Goal: Task Accomplishment & Management: Complete application form

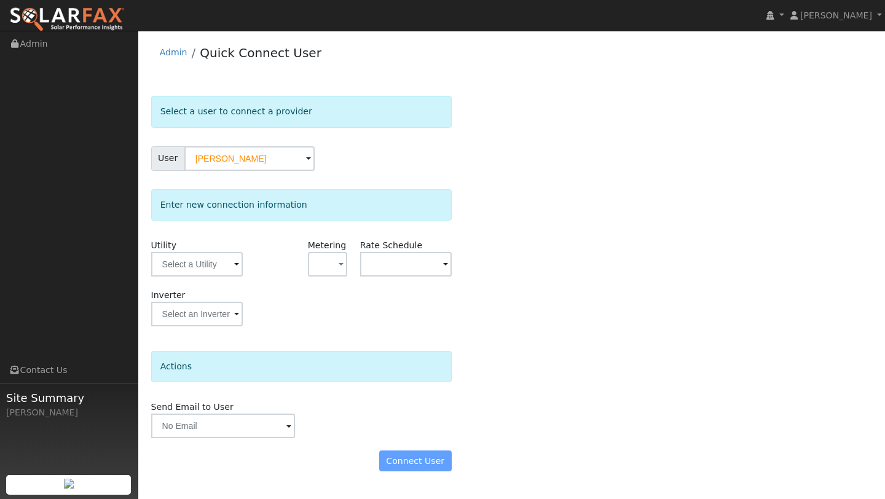
click at [419, 462] on div "Connect User" at bounding box center [300, 460] width 313 height 21
click at [196, 257] on input "text" at bounding box center [197, 264] width 92 height 25
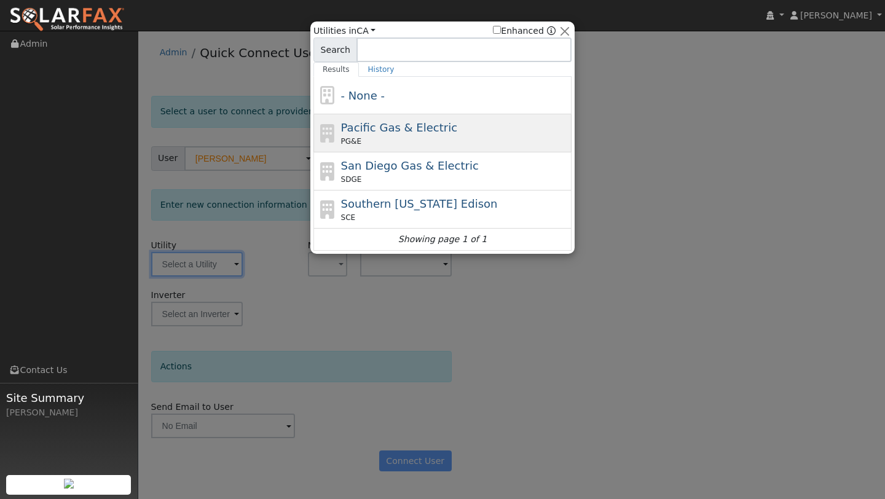
click at [417, 132] on span "Pacific Gas & Electric" at bounding box center [399, 127] width 116 height 13
type input "PG&E"
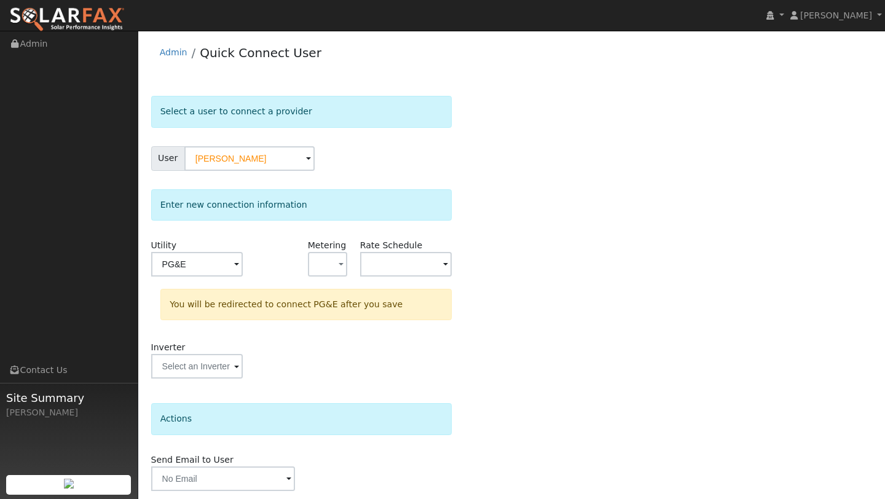
scroll to position [43, 0]
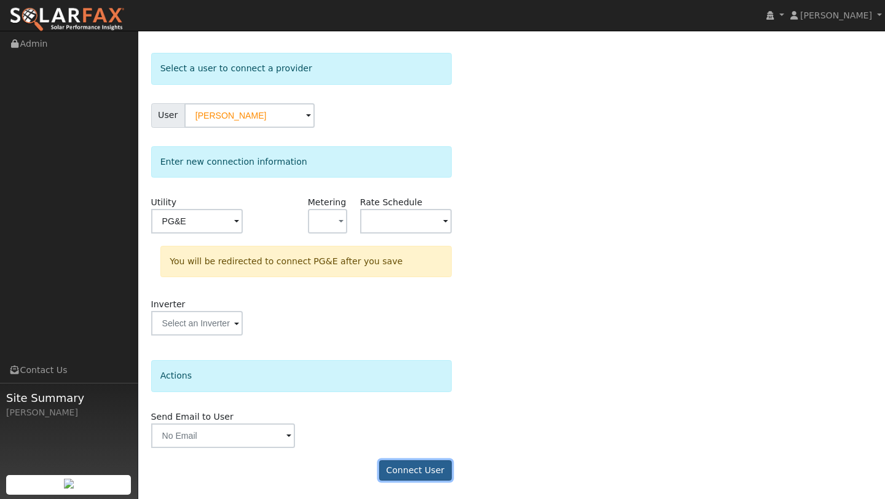
click at [385, 468] on button "Connect User" at bounding box center [415, 470] width 73 height 21
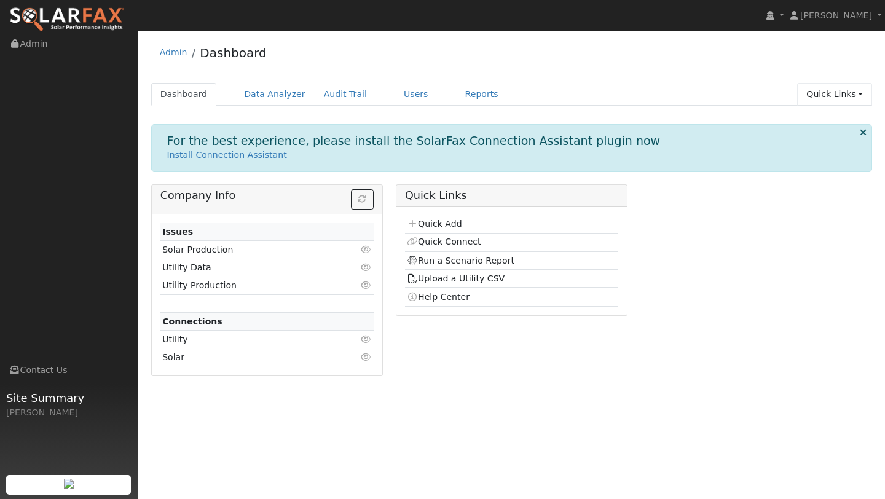
click at [857, 90] on link "Quick Links" at bounding box center [834, 94] width 75 height 23
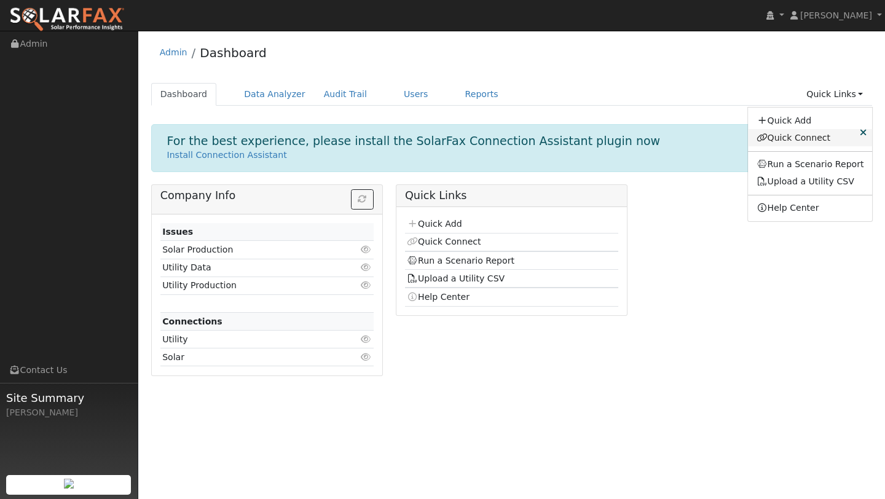
click at [797, 131] on link "Quick Connect" at bounding box center [810, 137] width 125 height 17
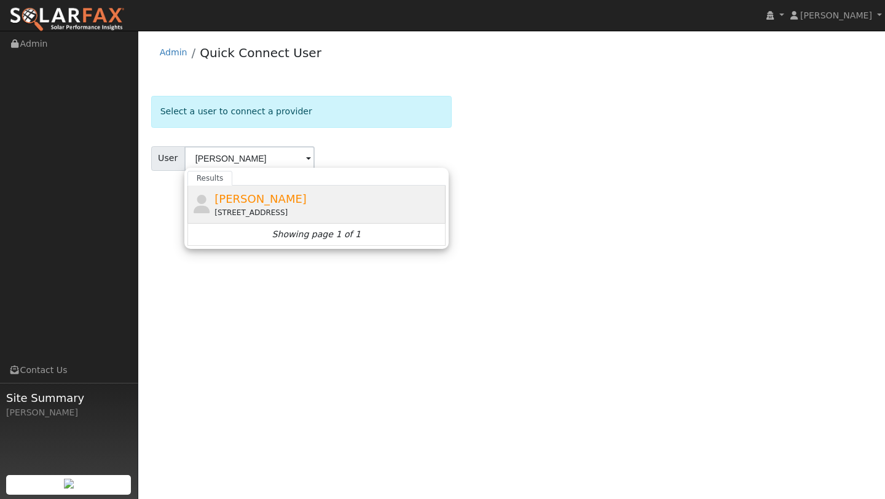
click at [377, 200] on div "Andrew Hecker 2769 Bent Tree Court, Fairfield, CA 94534" at bounding box center [328, 205] width 228 height 28
type input "[PERSON_NAME]"
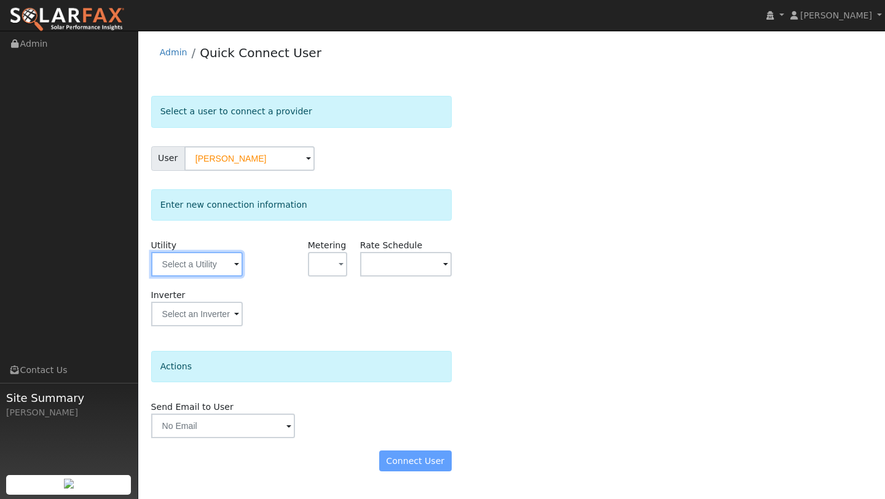
click at [201, 272] on input "text" at bounding box center [197, 264] width 92 height 25
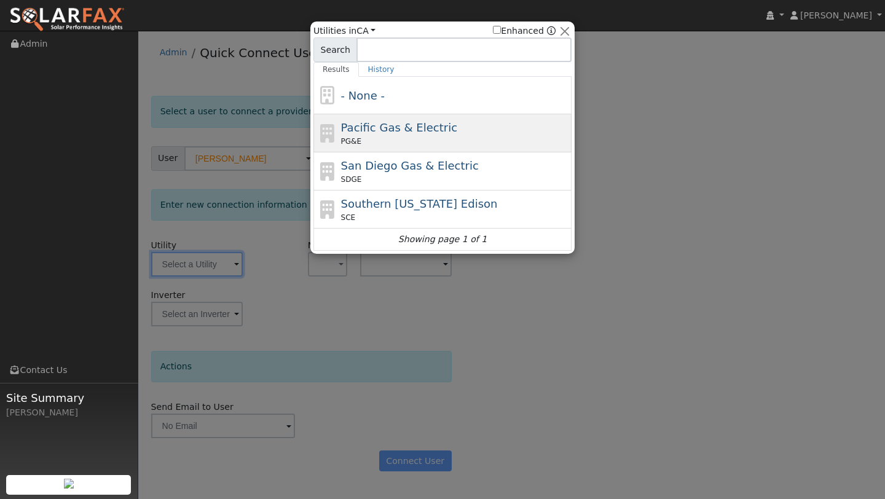
click at [360, 144] on div "PG&E" at bounding box center [455, 141] width 228 height 11
type input "PG&E"
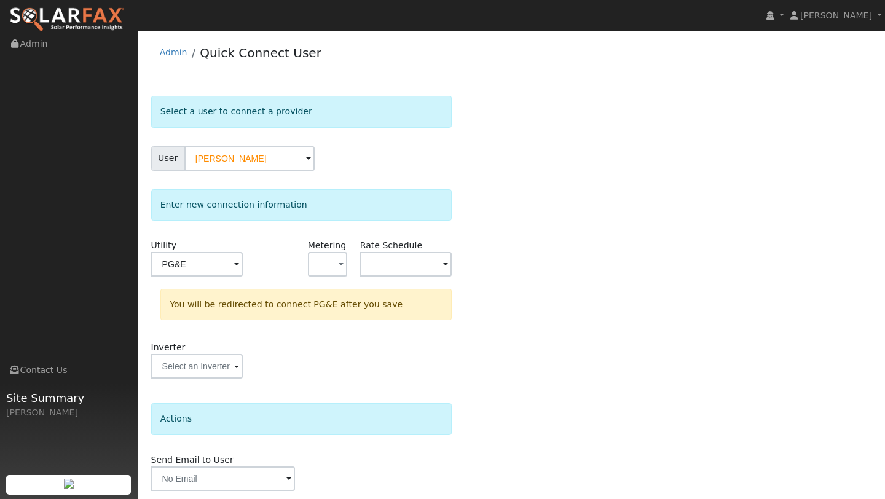
scroll to position [43, 0]
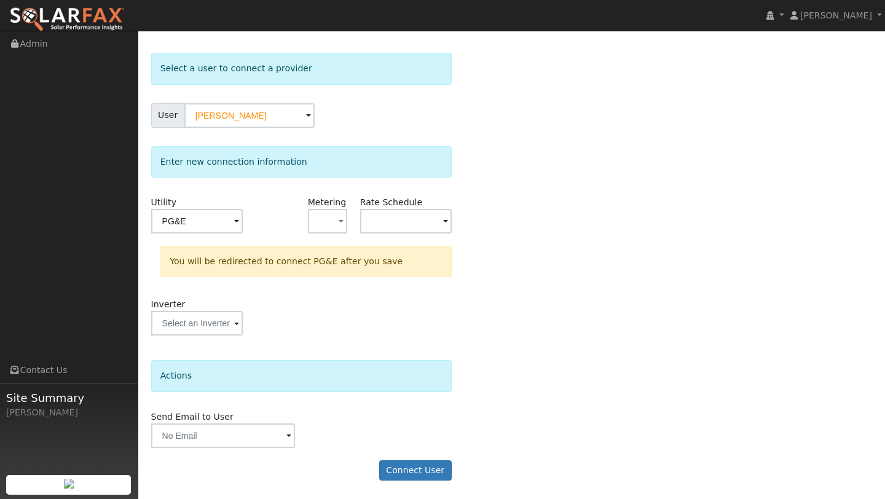
click at [407, 458] on form "Select a user to connect a provider User [PERSON_NAME] Account Default Account …" at bounding box center [301, 273] width 301 height 440
click at [407, 474] on button "Connect User" at bounding box center [415, 470] width 73 height 21
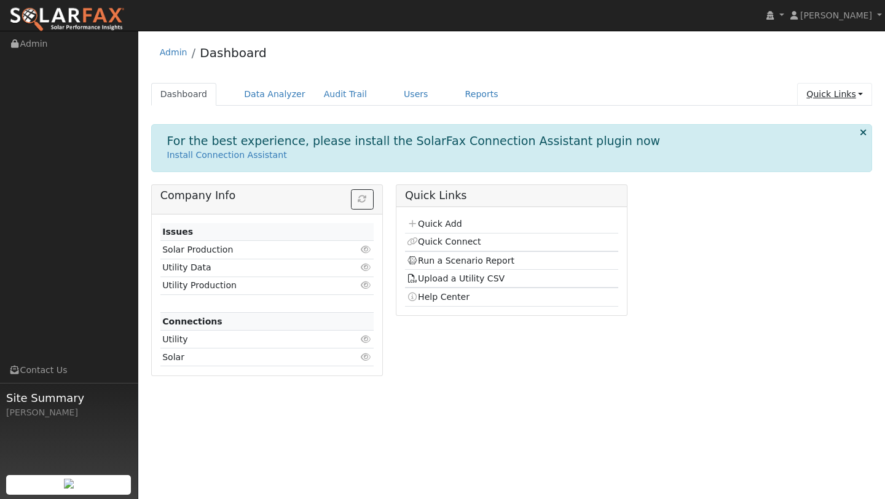
click at [836, 93] on link "Quick Links" at bounding box center [834, 94] width 75 height 23
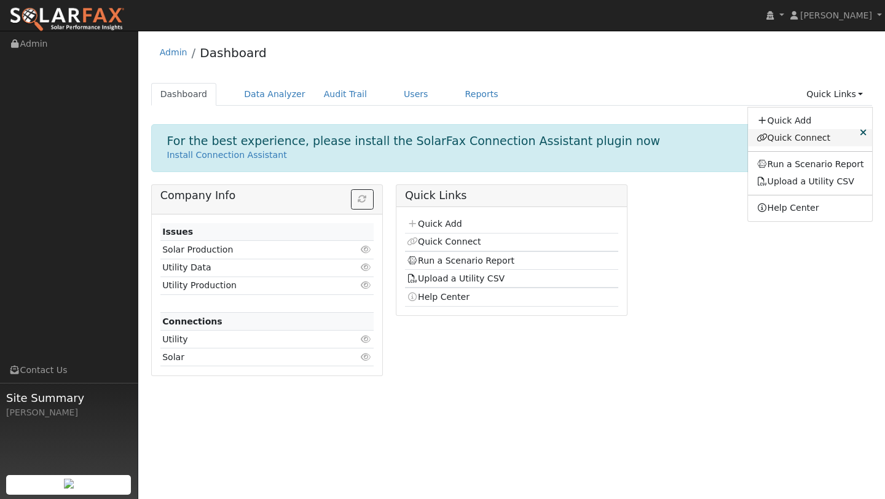
click at [814, 133] on link "Quick Connect" at bounding box center [810, 137] width 125 height 17
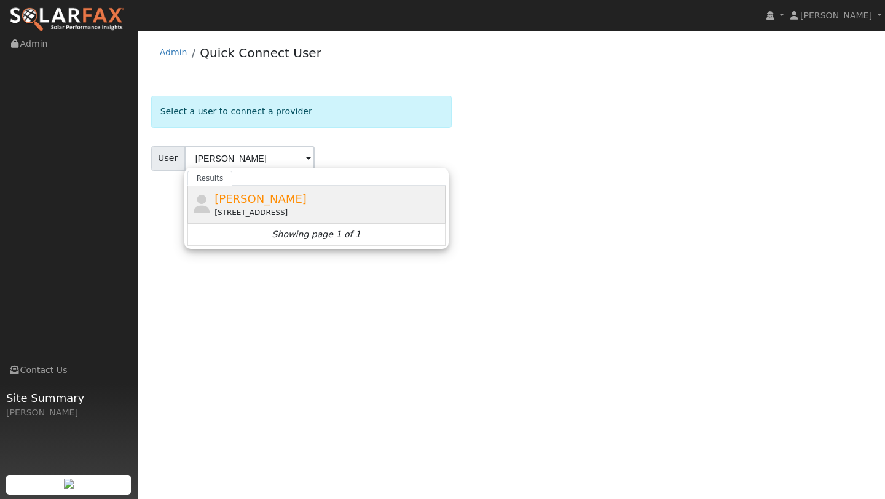
click at [367, 189] on div "[PERSON_NAME] [STREET_ADDRESS]" at bounding box center [316, 205] width 258 height 38
type input "[PERSON_NAME]"
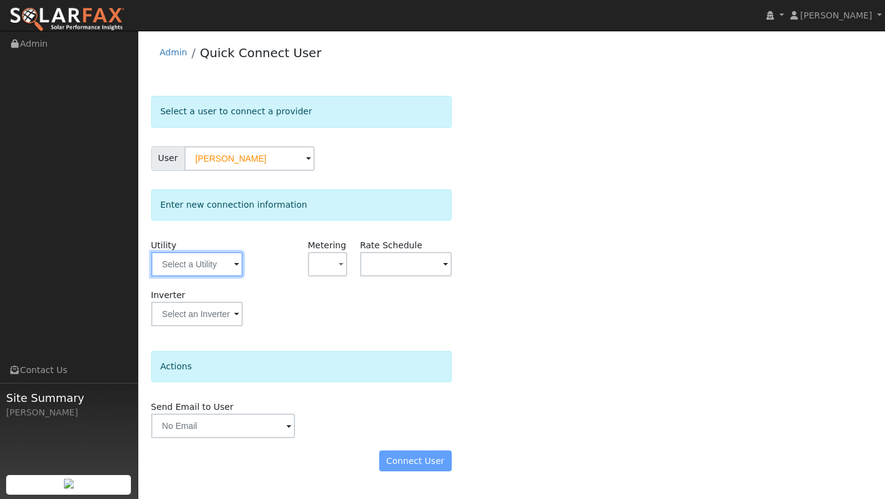
click at [201, 261] on input "text" at bounding box center [197, 264] width 92 height 25
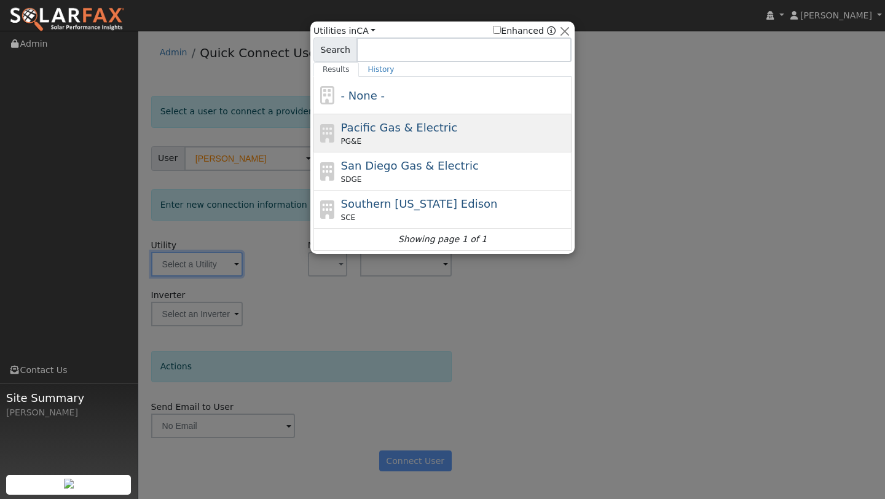
click at [370, 141] on div "PG&E" at bounding box center [455, 141] width 228 height 11
type input "PG&E"
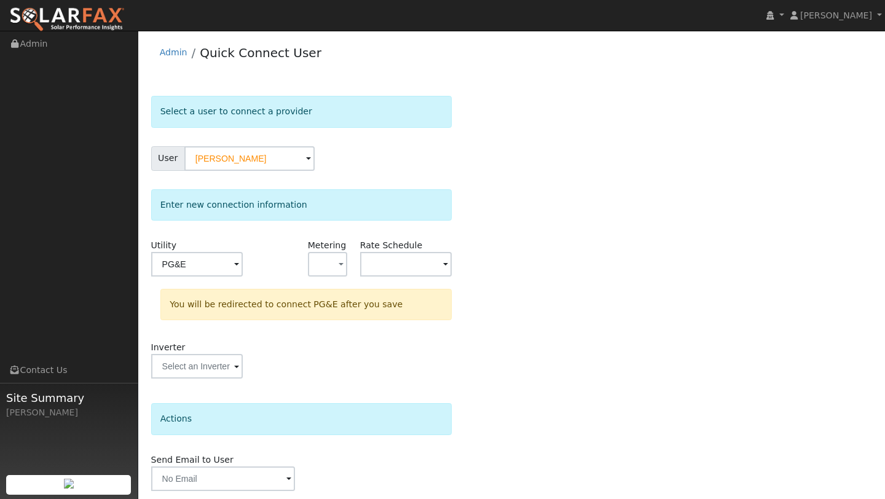
scroll to position [43, 0]
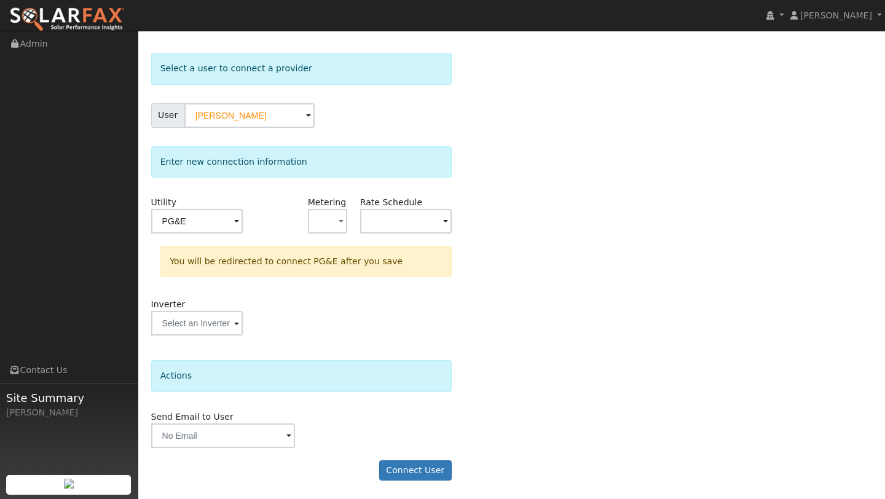
click at [415, 493] on div "User Profile First name Last name Email Email Notifications No Emails No Emails…" at bounding box center [511, 243] width 747 height 511
click at [415, 482] on form "Select a user to connect a provider User Andrew Hecker Account Default Account …" at bounding box center [301, 273] width 301 height 440
click at [415, 477] on button "Connect User" at bounding box center [415, 470] width 73 height 21
